Goal: Information Seeking & Learning: Find specific fact

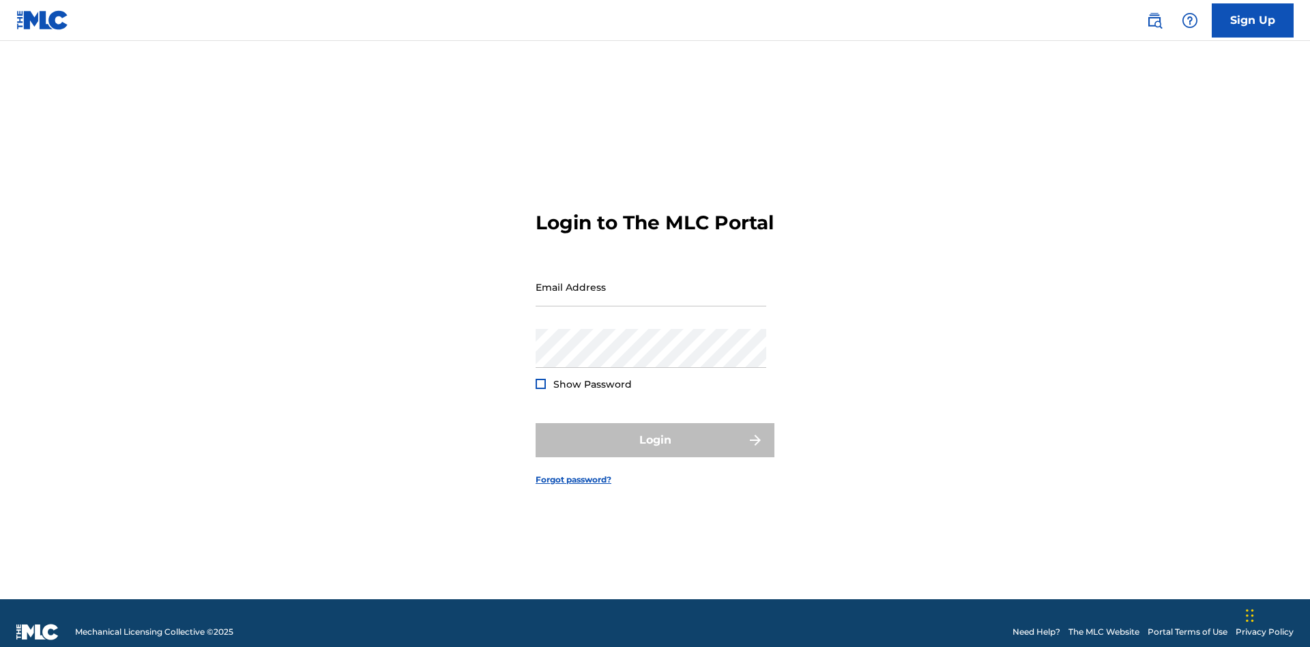
scroll to position [18, 0]
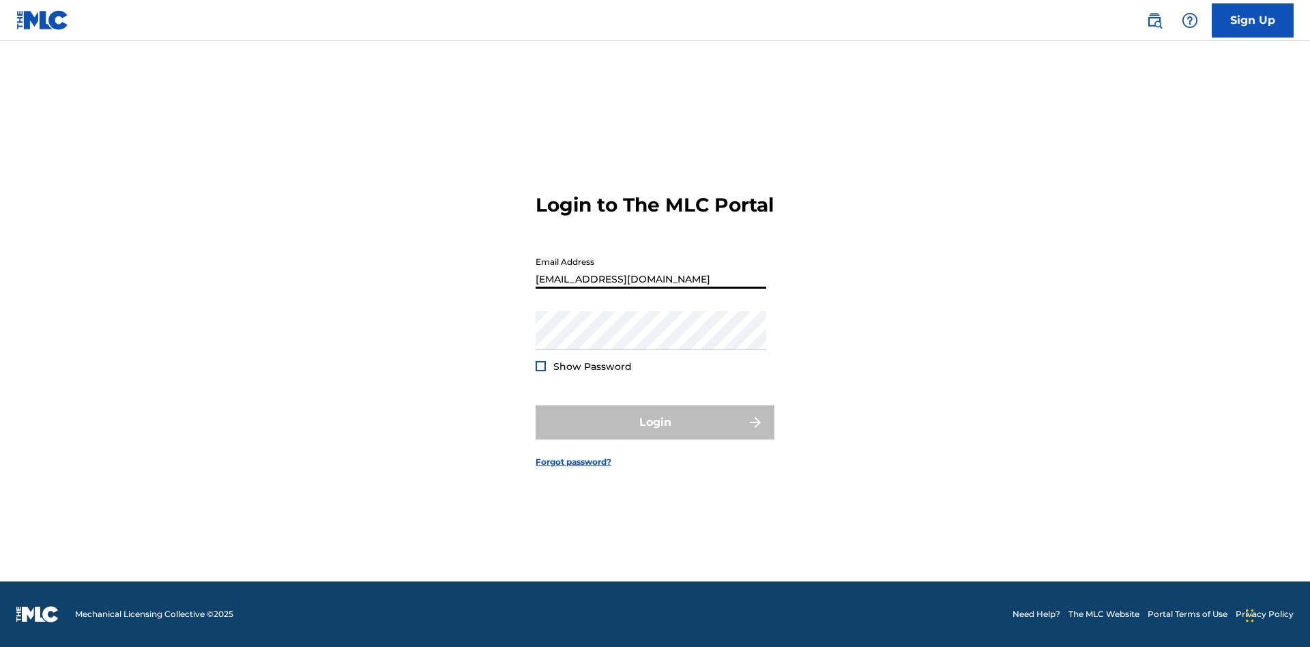
type input "[EMAIL_ADDRESS][DOMAIN_NAME]"
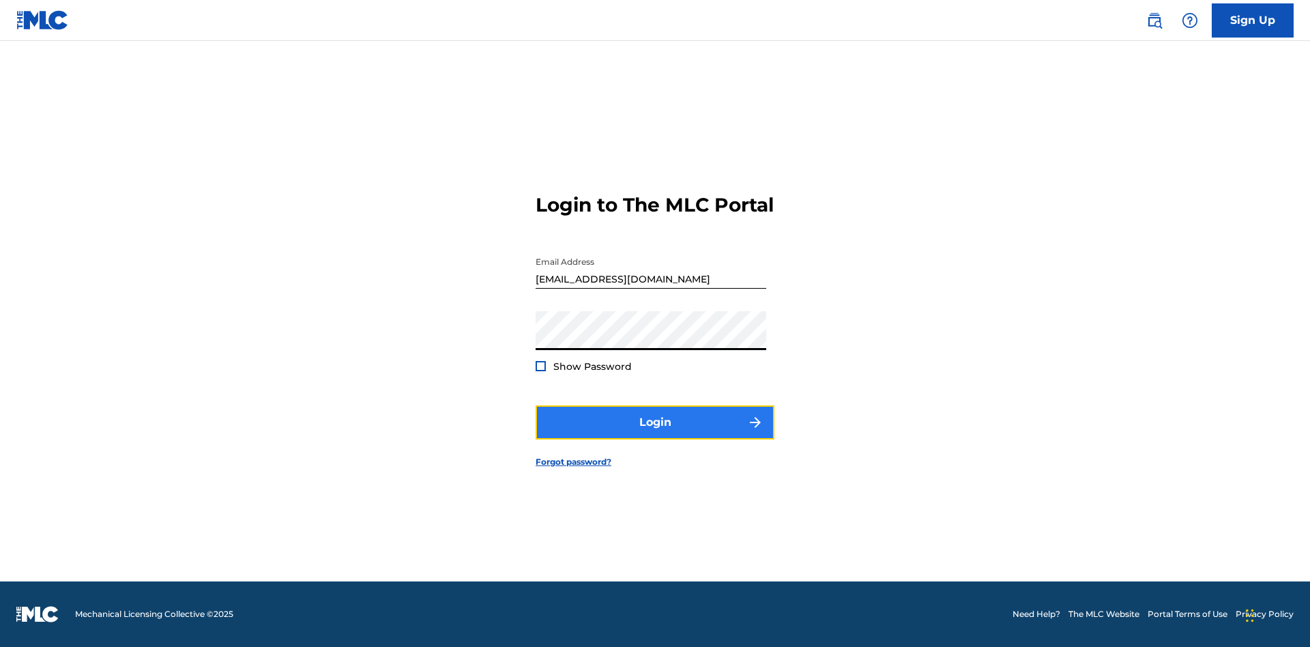
click at [655, 434] on button "Login" at bounding box center [655, 422] width 239 height 34
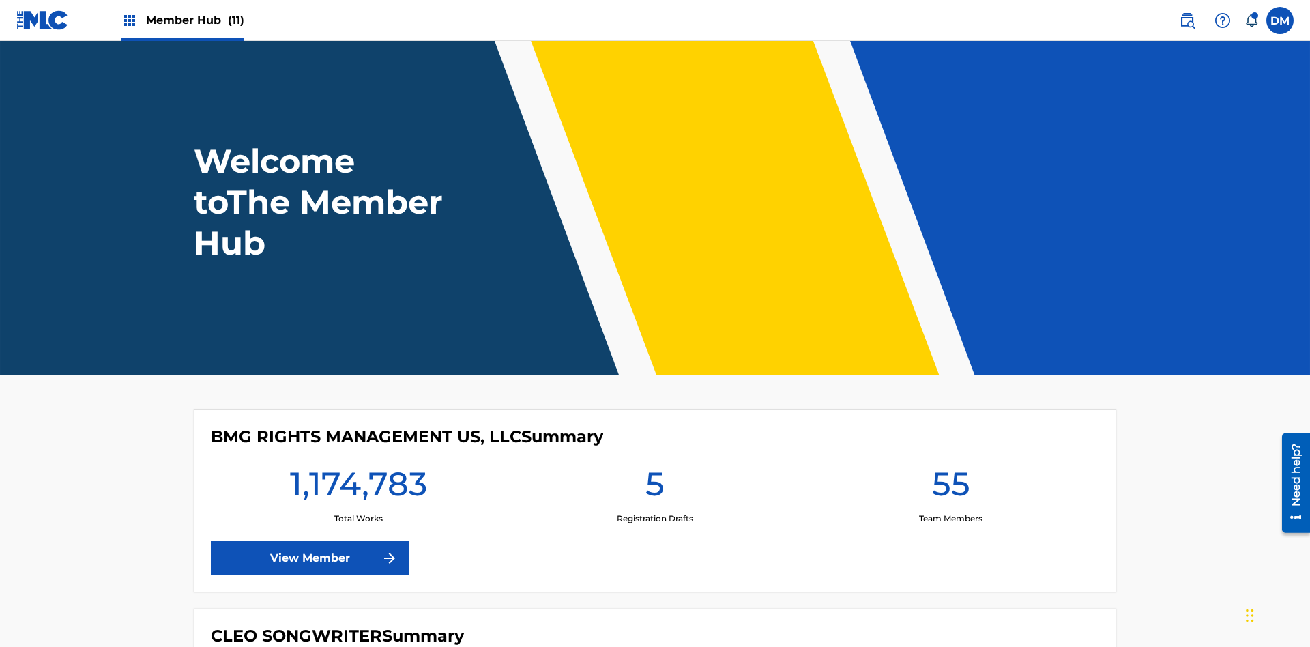
click at [194, 20] on span "Member Hub (11)" at bounding box center [195, 20] width 98 height 16
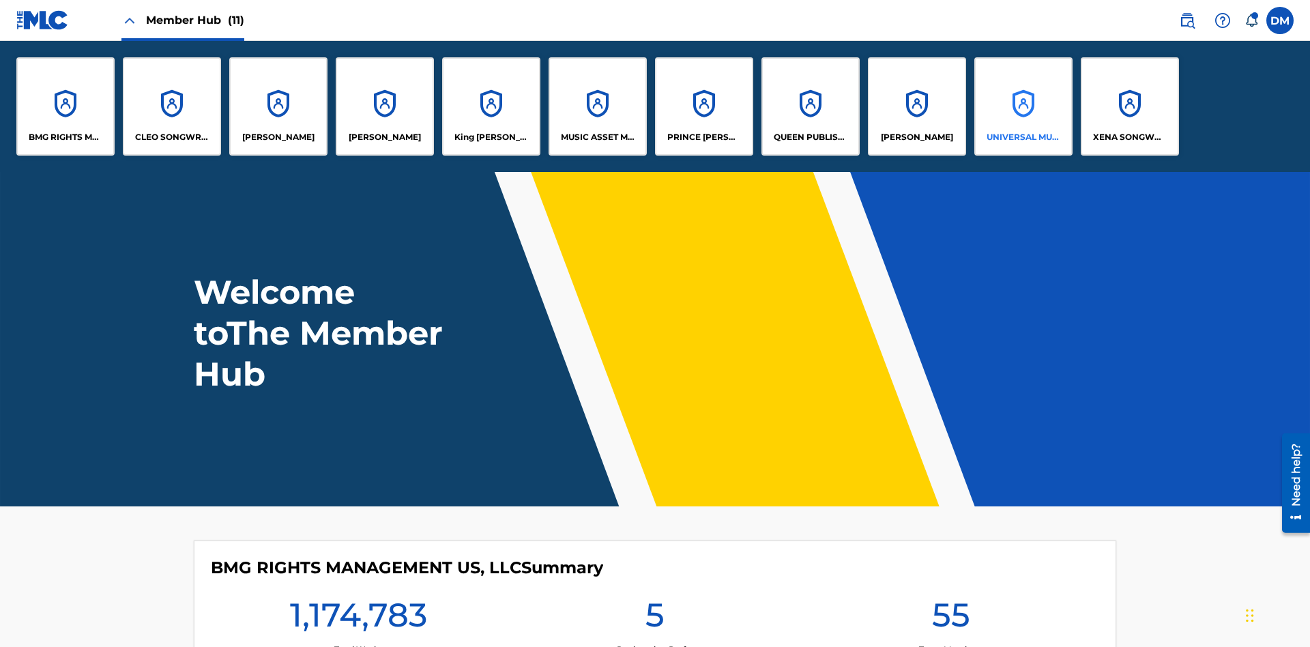
click at [1023, 137] on p "UNIVERSAL MUSIC PUB GROUP" at bounding box center [1023, 137] width 74 height 12
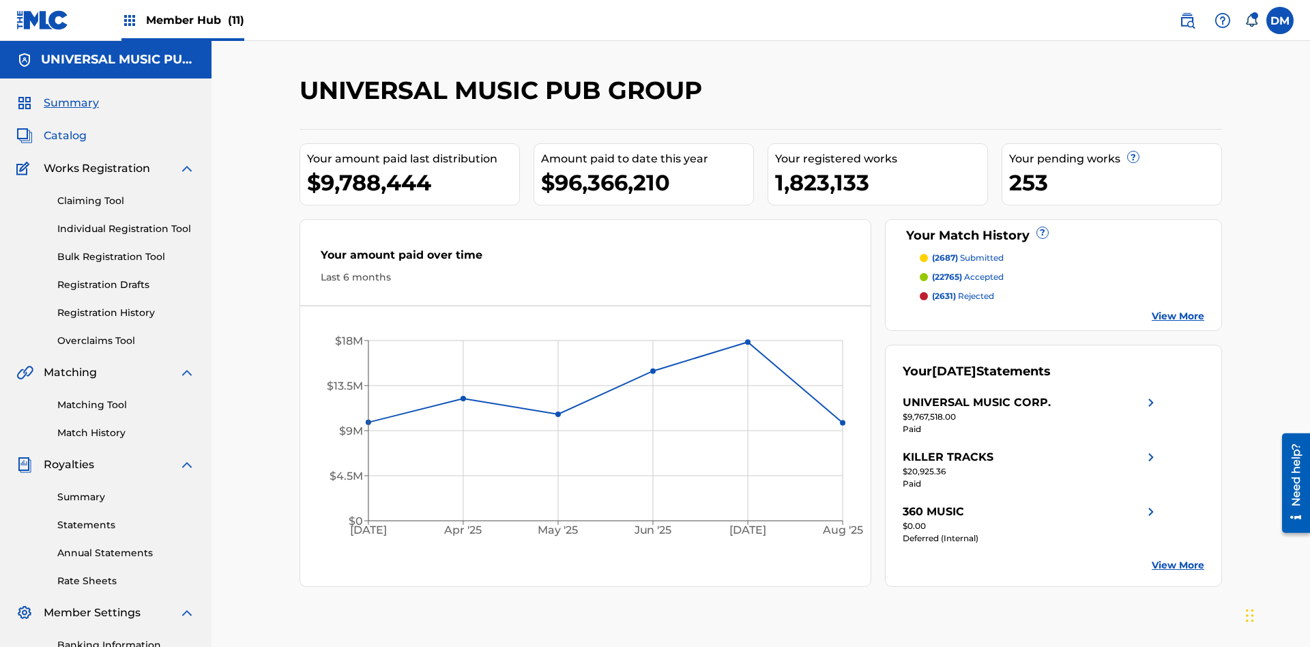
click at [65, 128] on span "Catalog" at bounding box center [65, 136] width 43 height 16
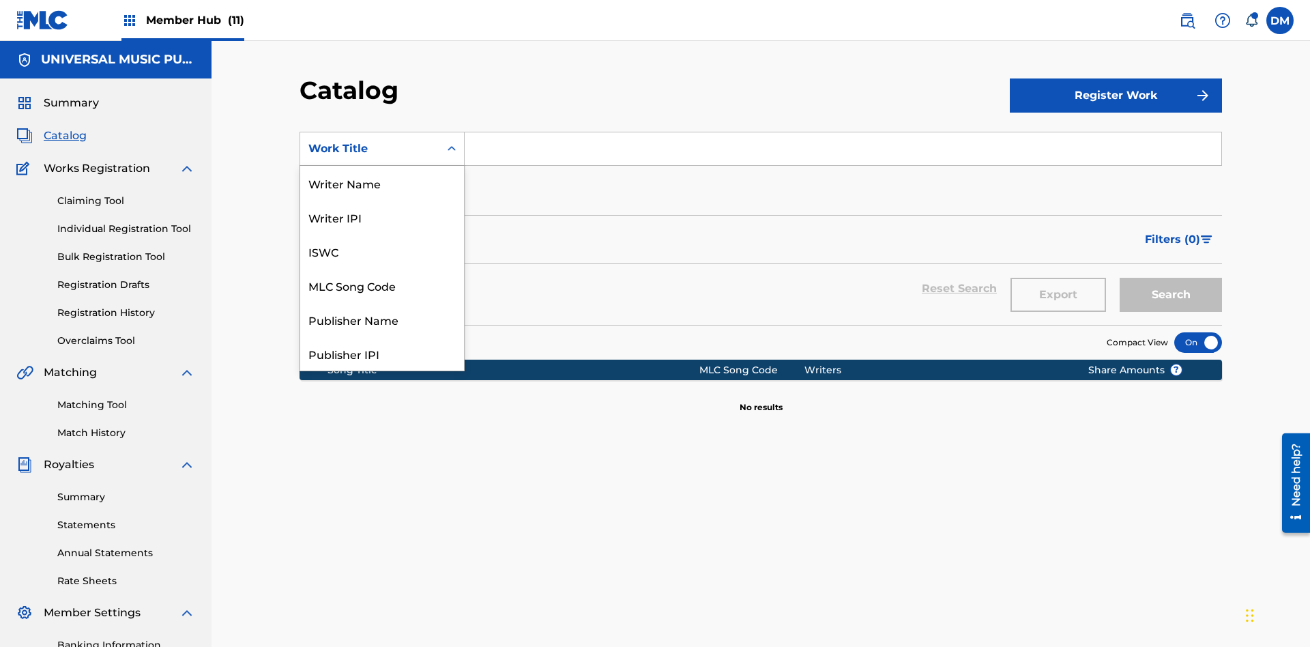
click at [382, 285] on div "MLC Song Code" at bounding box center [382, 285] width 164 height 34
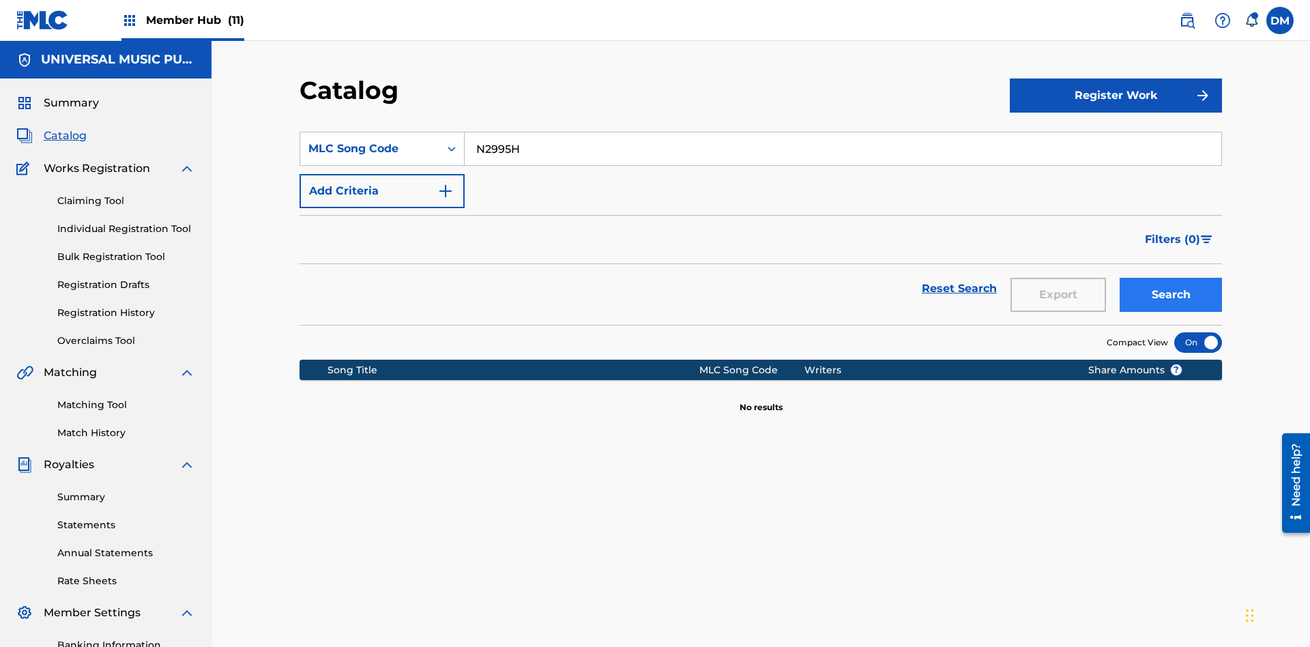
type input "N2995H"
click at [1171, 278] on button "Search" at bounding box center [1171, 295] width 102 height 34
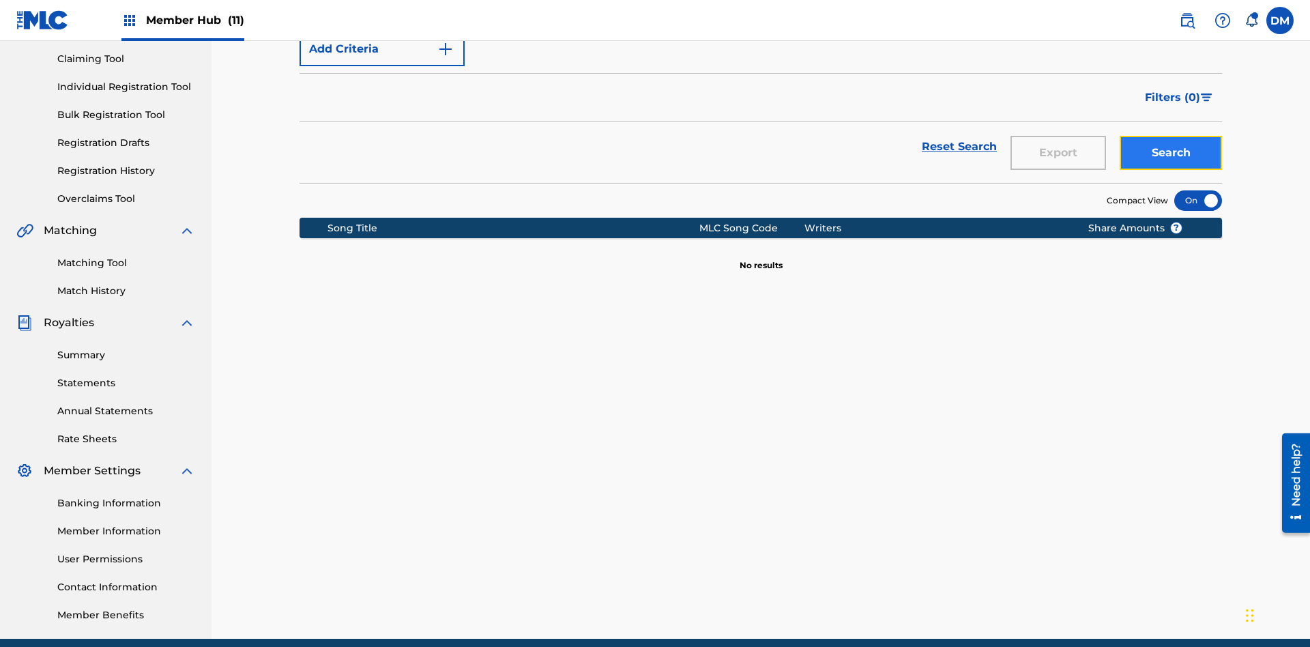
scroll to position [143, 0]
